Goal: Task Accomplishment & Management: Complete application form

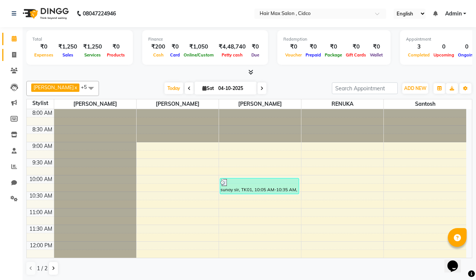
click at [12, 59] on link "Invoice" at bounding box center [11, 55] width 18 height 12
select select "service"
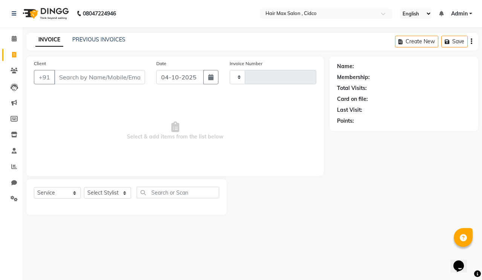
type input "1752"
select select "7580"
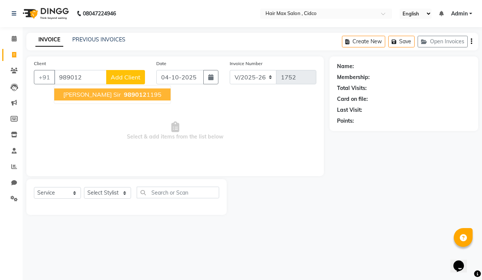
click at [124, 93] on span "989012" at bounding box center [135, 95] width 23 height 8
type input "9890121195"
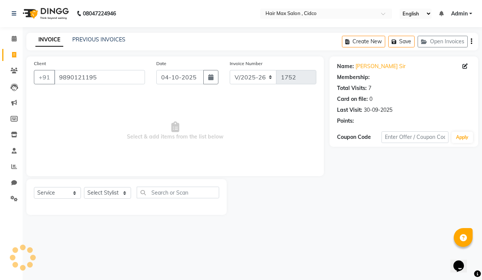
select select "1: Object"
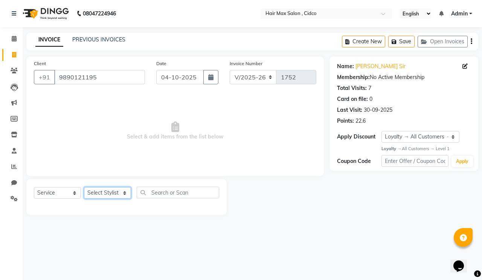
click at [90, 191] on select "Select Stylist [PERSON_NAME] [PERSON_NAME] RENUKA [PERSON_NAME] [PERSON_NAME]" at bounding box center [107, 193] width 47 height 12
select select "69941"
click at [84, 187] on select "Select Stylist [PERSON_NAME] [PERSON_NAME] RENUKA [PERSON_NAME] [PERSON_NAME]" at bounding box center [107, 193] width 47 height 12
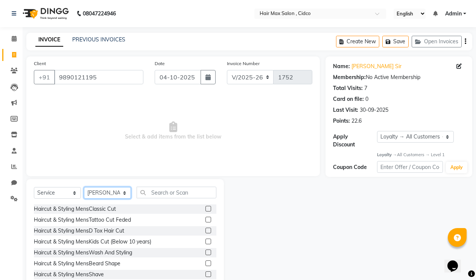
scroll to position [21, 0]
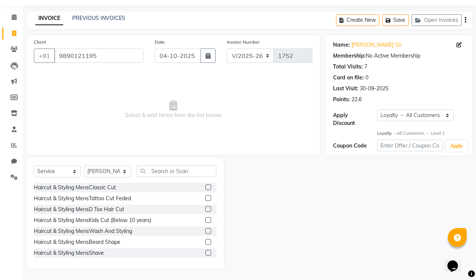
click at [206, 187] on label at bounding box center [209, 188] width 6 height 6
click at [206, 187] on input "checkbox" at bounding box center [208, 187] width 5 height 5
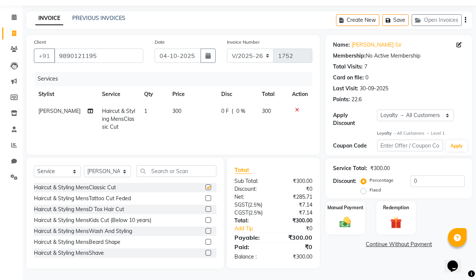
checkbox input "false"
click at [206, 252] on label at bounding box center [209, 253] width 6 height 6
click at [206, 252] on input "checkbox" at bounding box center [208, 253] width 5 height 5
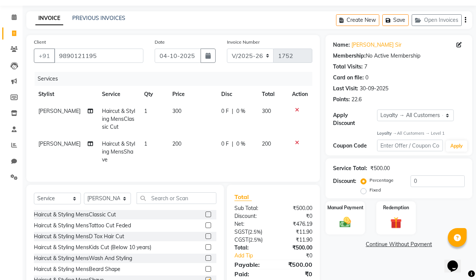
checkbox input "false"
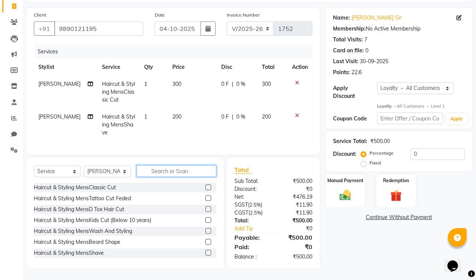
click at [204, 169] on input "text" at bounding box center [177, 171] width 80 height 12
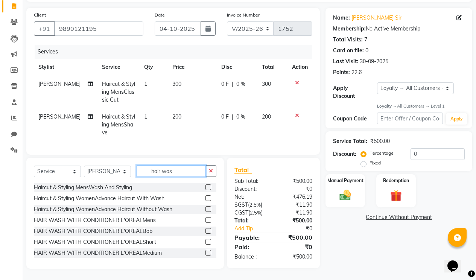
type input "hair was"
click at [206, 219] on label at bounding box center [209, 220] width 6 height 6
click at [206, 219] on input "checkbox" at bounding box center [208, 220] width 5 height 5
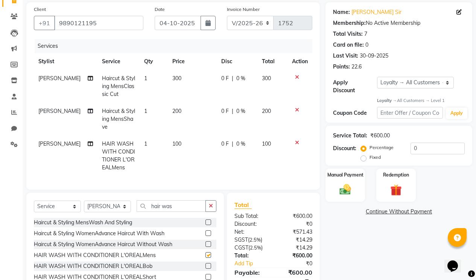
checkbox input "false"
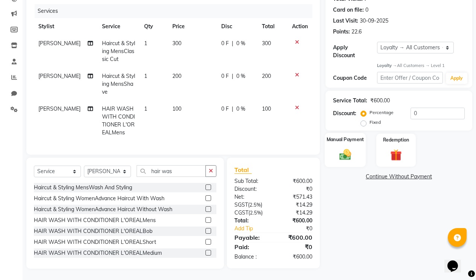
click at [360, 156] on div "Manual Payment" at bounding box center [345, 150] width 41 height 34
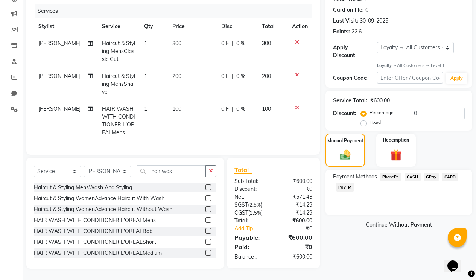
click at [385, 173] on span "PhonePe" at bounding box center [390, 177] width 21 height 9
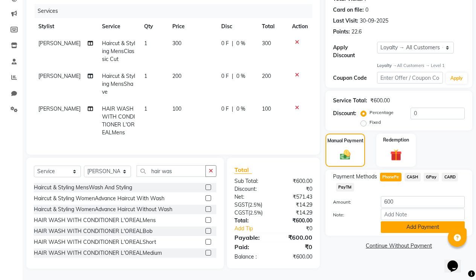
click at [395, 221] on button "Add Payment" at bounding box center [423, 227] width 84 height 12
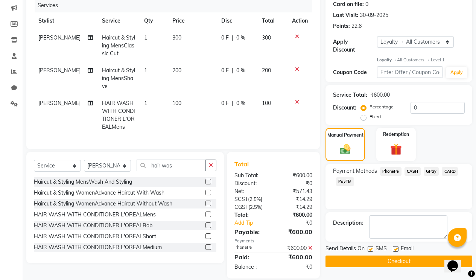
scroll to position [163, 0]
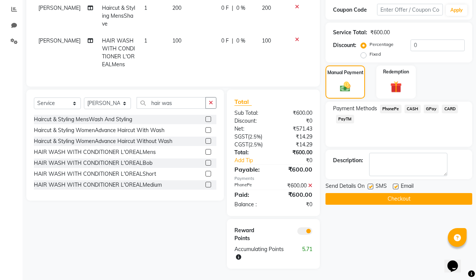
drag, startPoint x: 398, startPoint y: 174, endPoint x: 387, endPoint y: 176, distance: 11.1
click at [397, 184] on label at bounding box center [396, 187] width 6 height 6
click at [397, 185] on input "checkbox" at bounding box center [395, 187] width 5 height 5
checkbox input "false"
drag, startPoint x: 370, startPoint y: 177, endPoint x: 371, endPoint y: 183, distance: 6.1
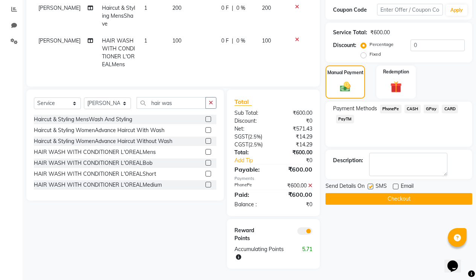
click at [369, 184] on label at bounding box center [371, 187] width 6 height 6
click at [369, 185] on input "checkbox" at bounding box center [370, 187] width 5 height 5
checkbox input "false"
click at [371, 193] on button "Checkout" at bounding box center [399, 199] width 147 height 12
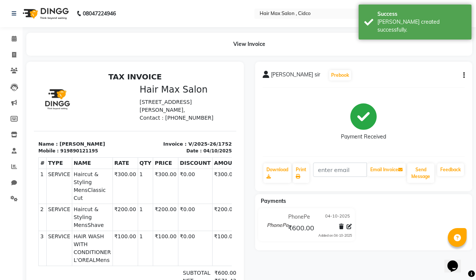
select select "service"
